Goal: Navigation & Orientation: Find specific page/section

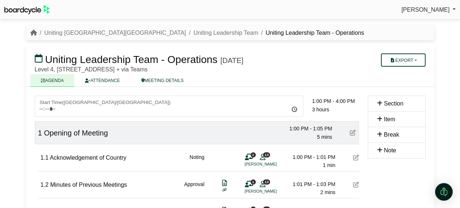
scroll to position [677, 0]
click at [82, 34] on link "Uniting [GEOGRAPHIC_DATA][GEOGRAPHIC_DATA]" at bounding box center [115, 33] width 142 height 6
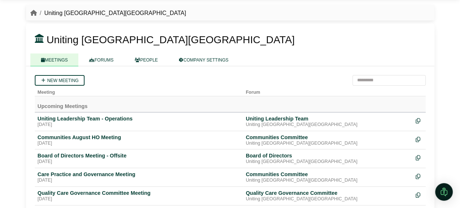
scroll to position [19, 0]
click at [102, 59] on link "FORUMS" at bounding box center [101, 60] width 46 height 13
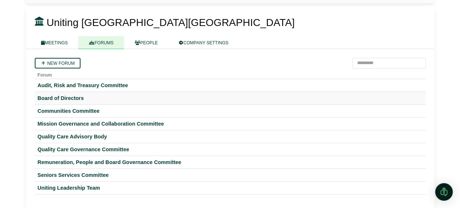
scroll to position [37, 0]
